Goal: Task Accomplishment & Management: Use online tool/utility

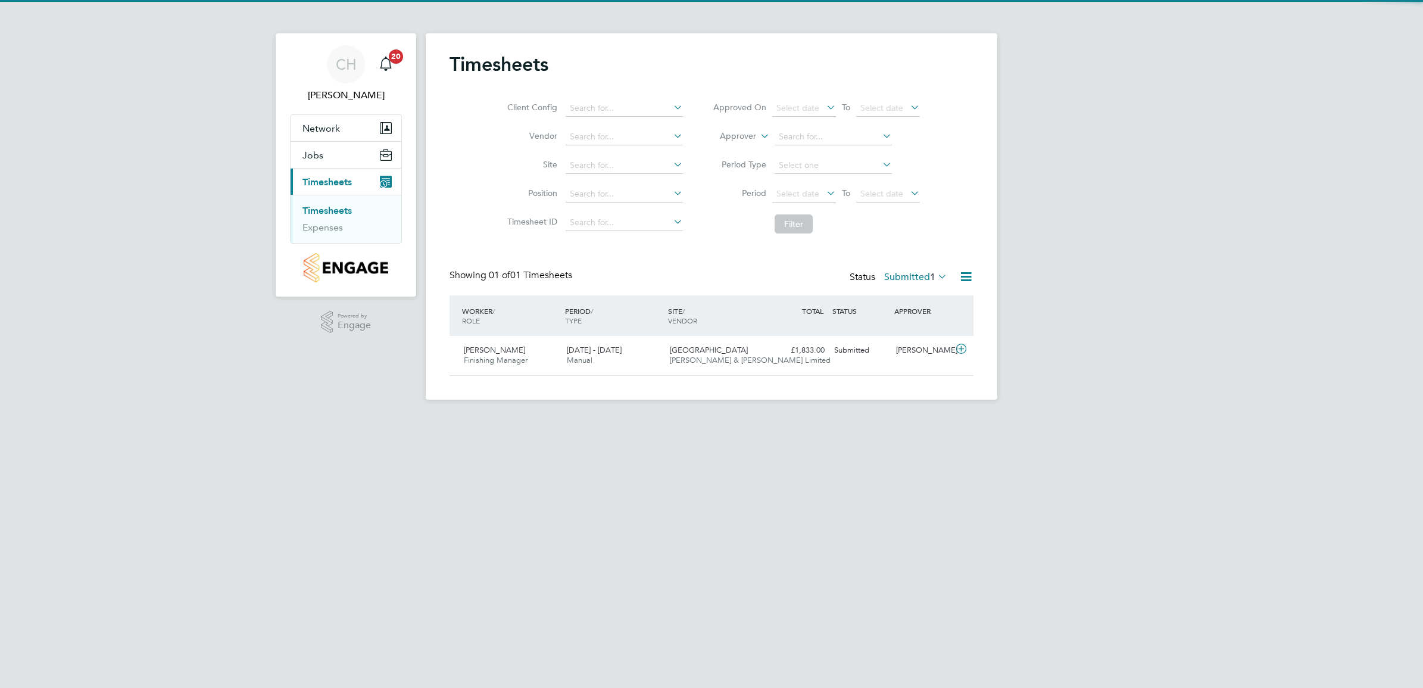
scroll to position [30, 103]
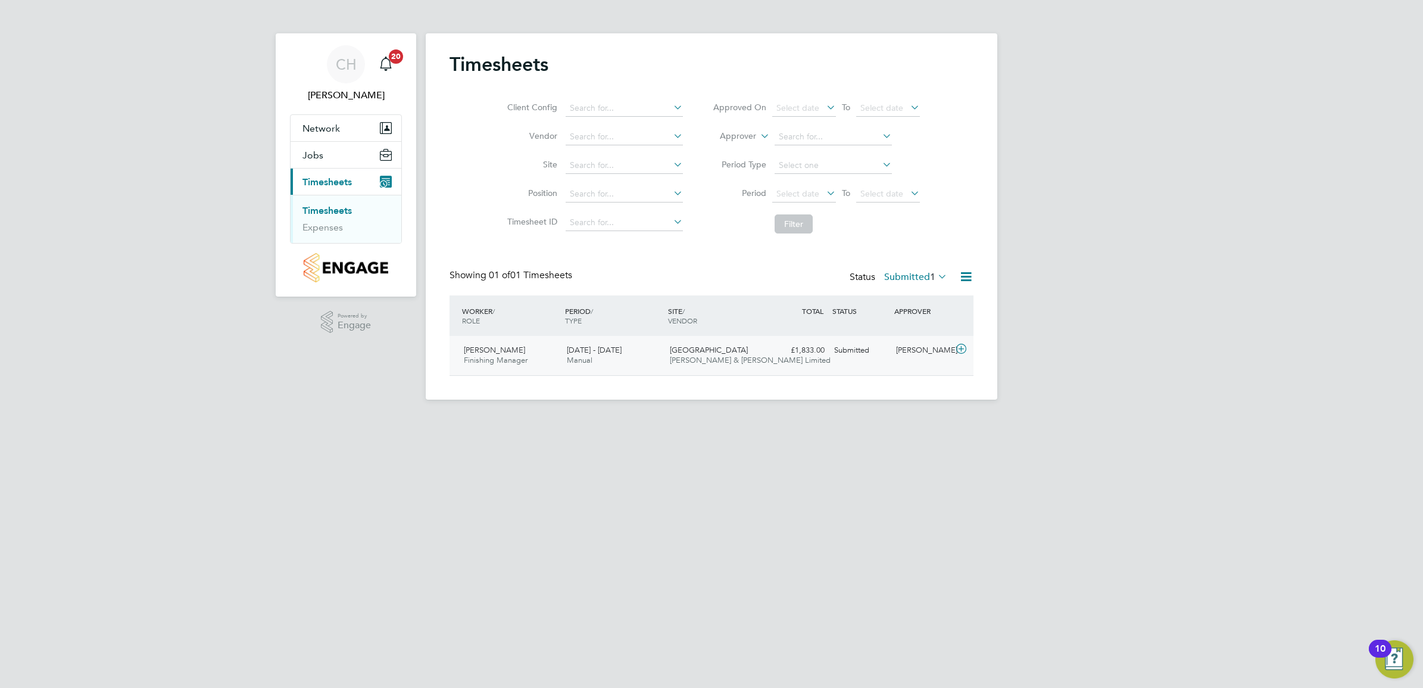
click at [539, 357] on div "Harry Muscat Finishing Manager 4 - 10 Aug 2025" at bounding box center [510, 356] width 103 height 30
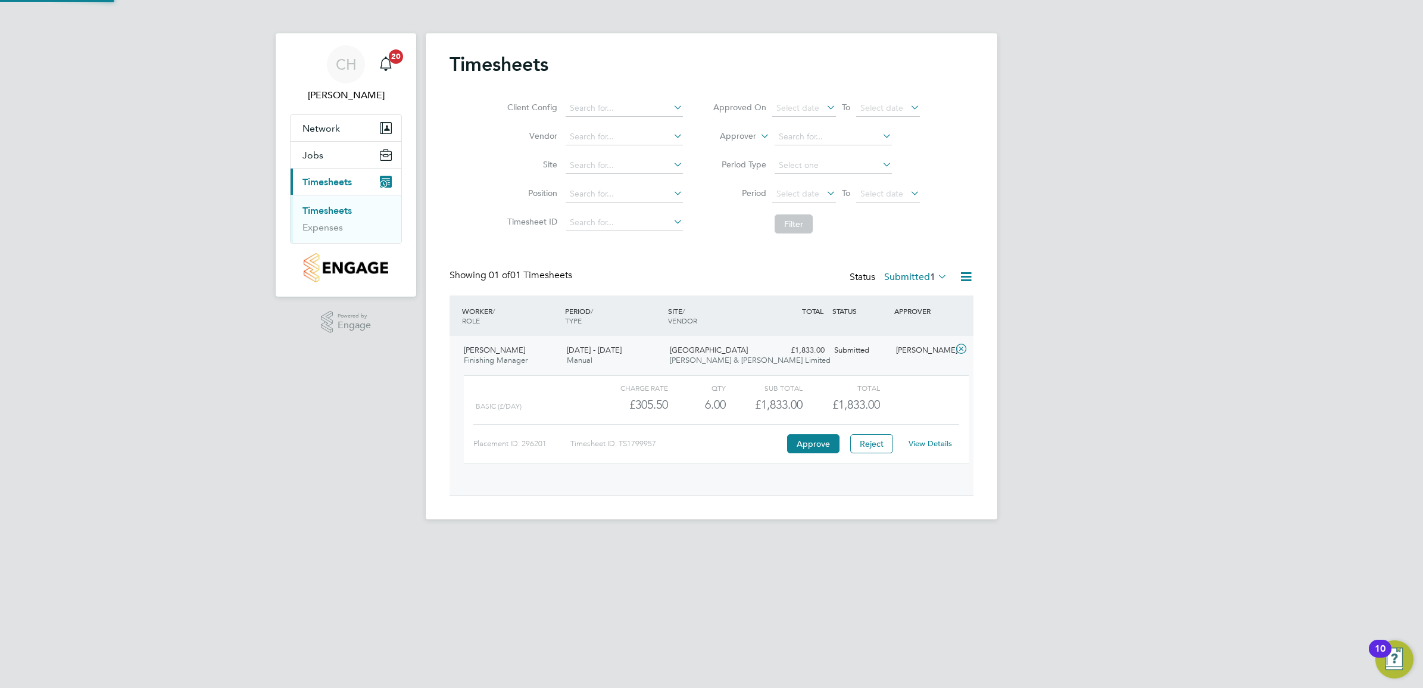
scroll to position [20, 116]
click at [804, 445] on button "Approve" at bounding box center [813, 443] width 52 height 19
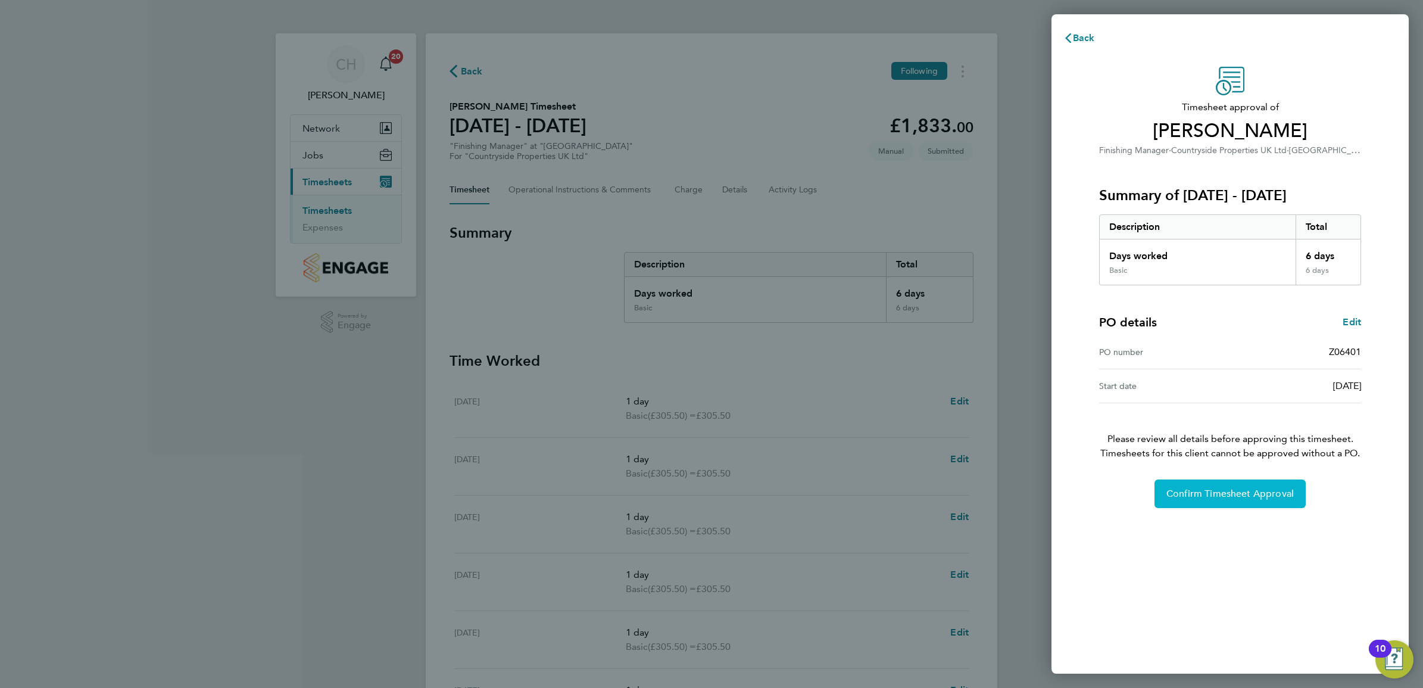
click at [1198, 504] on button "Confirm Timesheet Approval" at bounding box center [1229, 493] width 151 height 29
